Goal: Navigation & Orientation: Go to known website

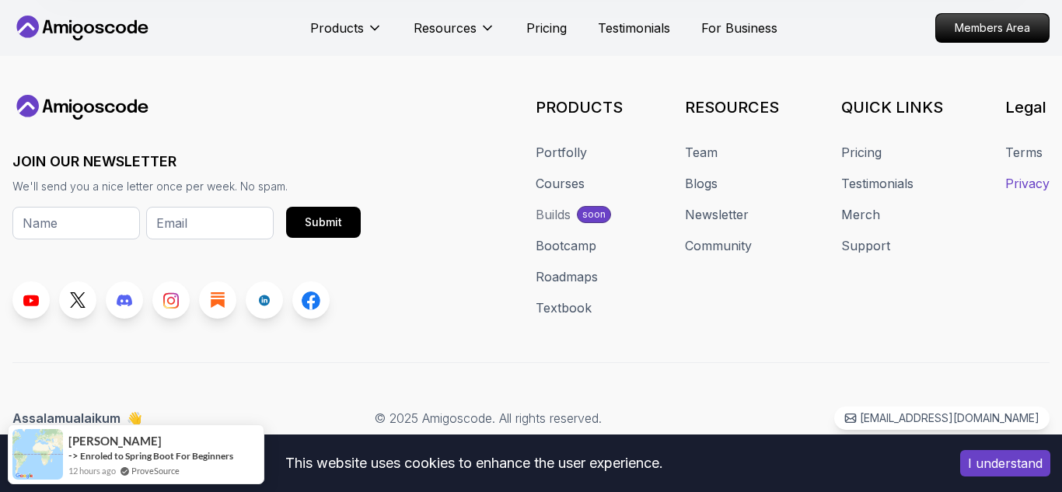
click at [1009, 184] on link "Privacy" at bounding box center [1027, 183] width 44 height 19
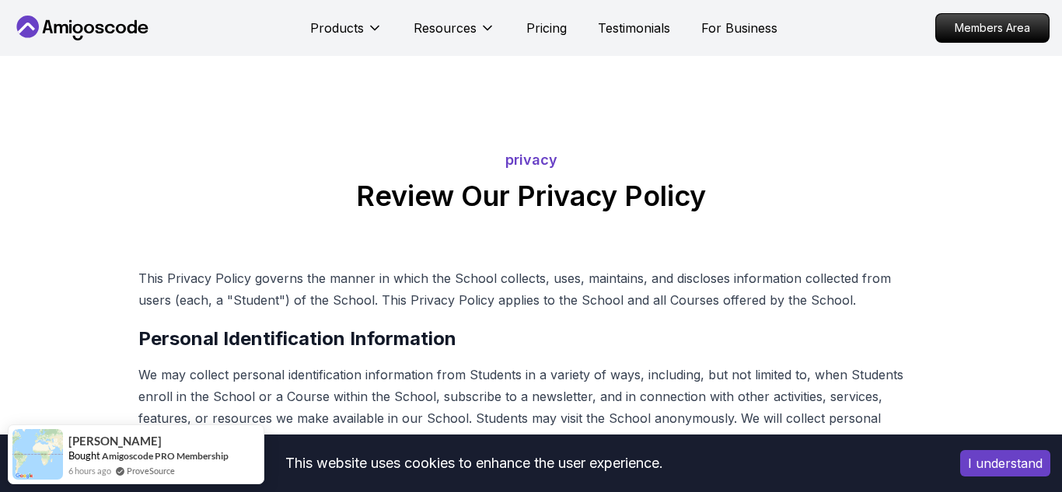
scroll to position [1236, 0]
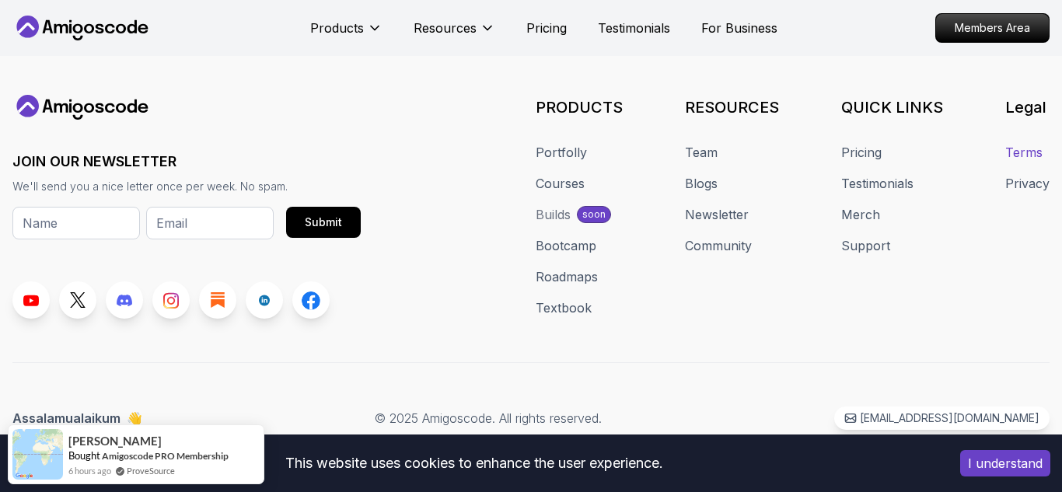
click at [1010, 152] on link "Terms" at bounding box center [1023, 152] width 37 height 19
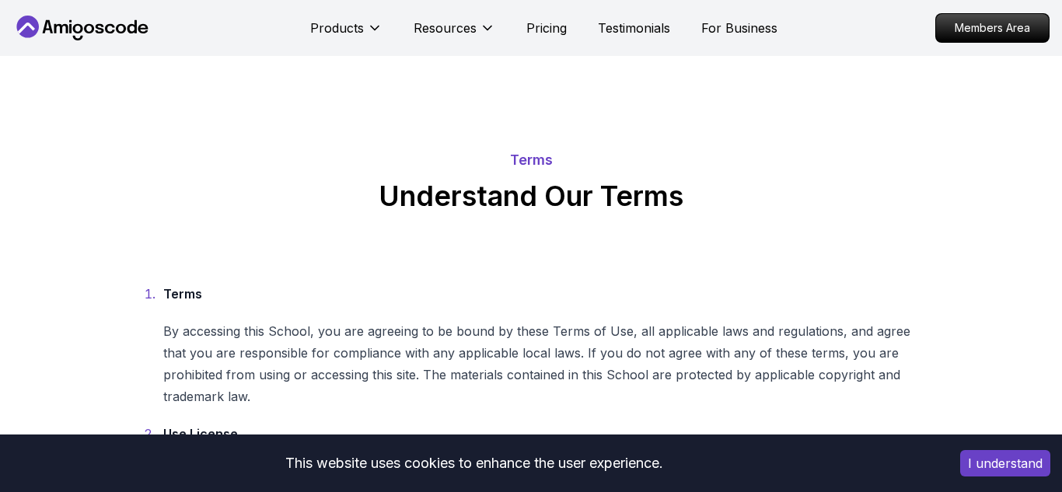
scroll to position [1578, 0]
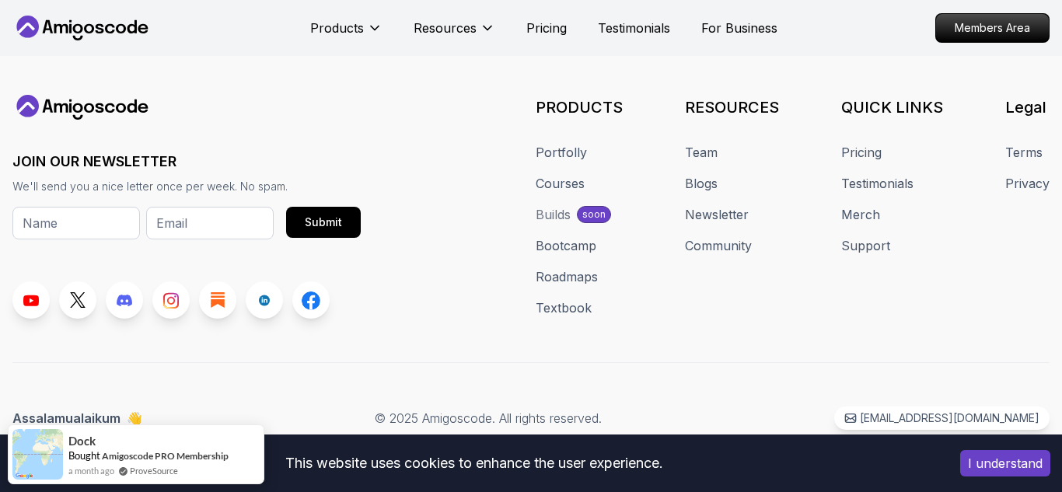
click at [968, 466] on button "I understand" at bounding box center [1005, 463] width 90 height 26
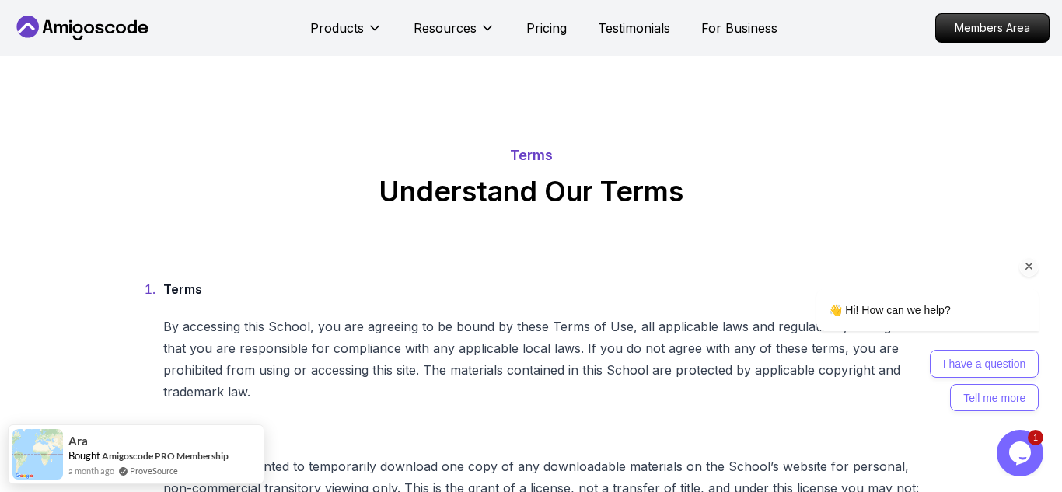
scroll to position [0, 0]
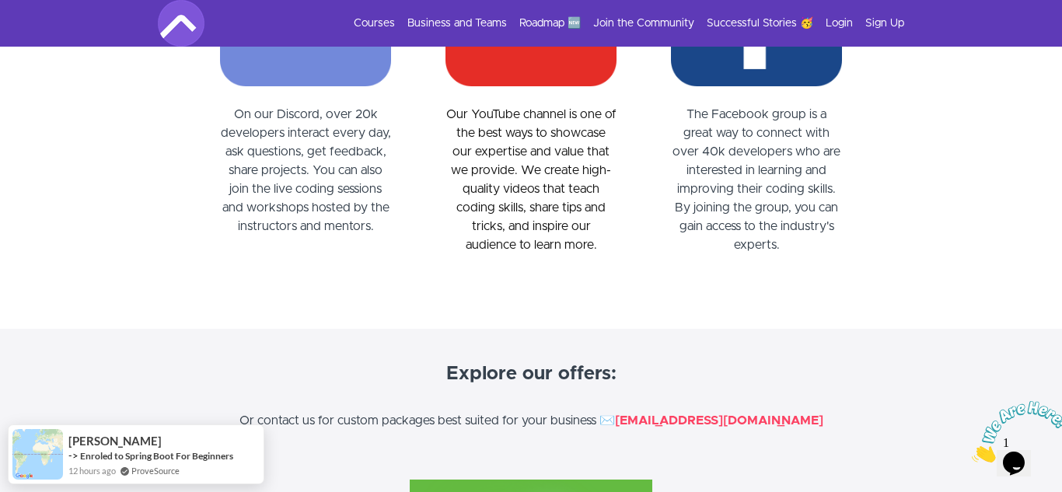
scroll to position [1961, 0]
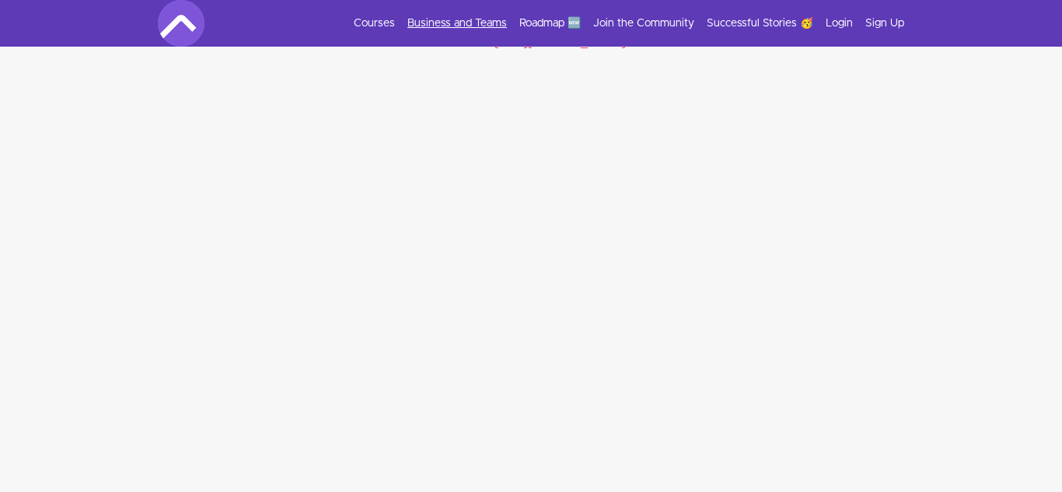
scroll to position [4959, 0]
